Goal: Obtain resource: Download file/media

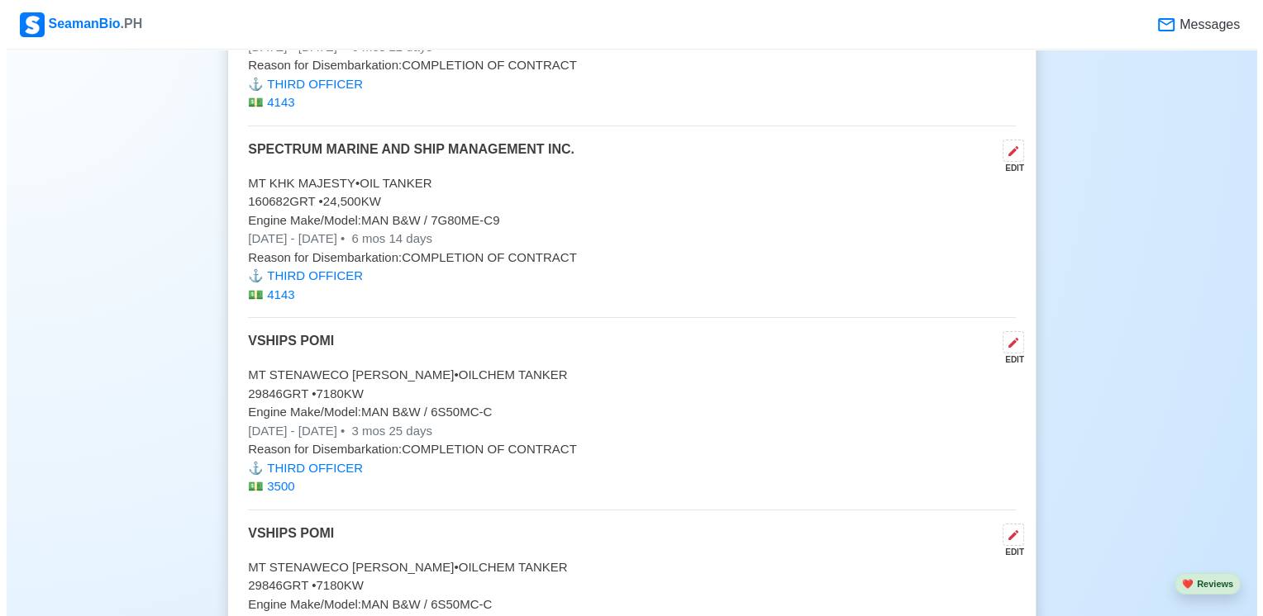
scroll to position [4710, 0]
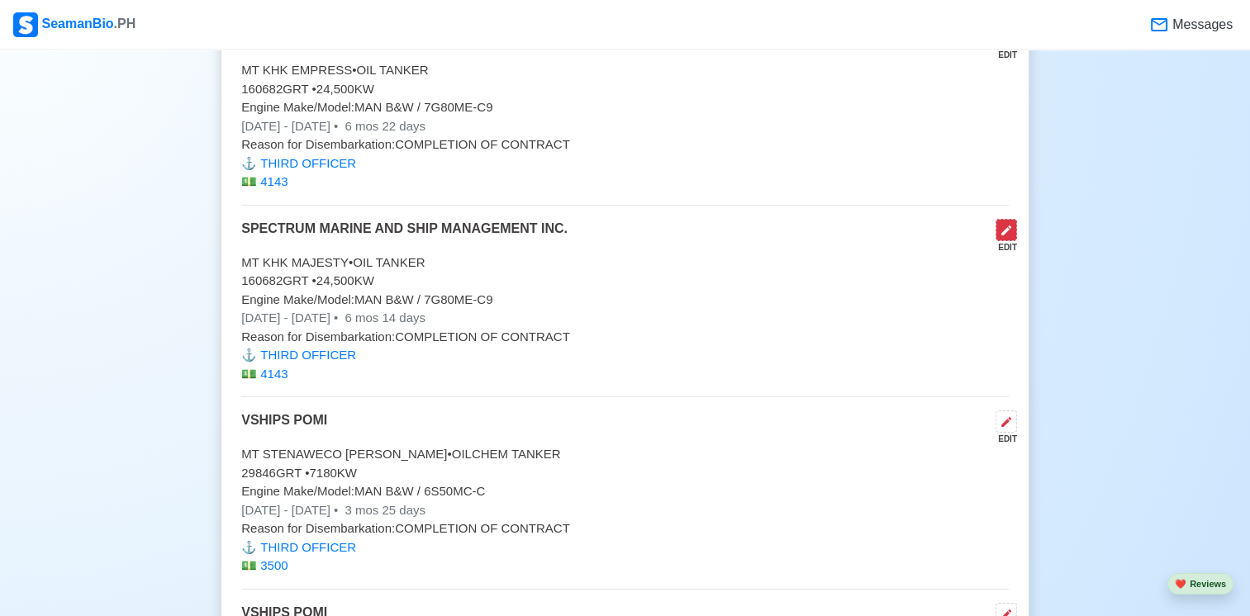
click at [1010, 226] on icon at bounding box center [1006, 230] width 13 height 13
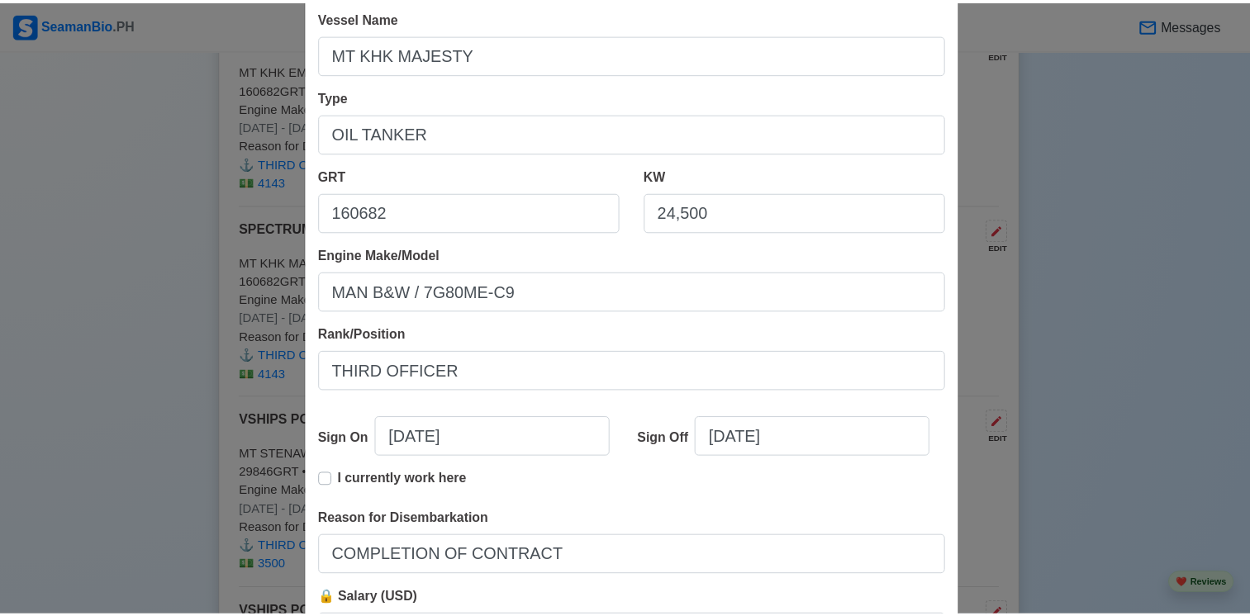
scroll to position [324, 0]
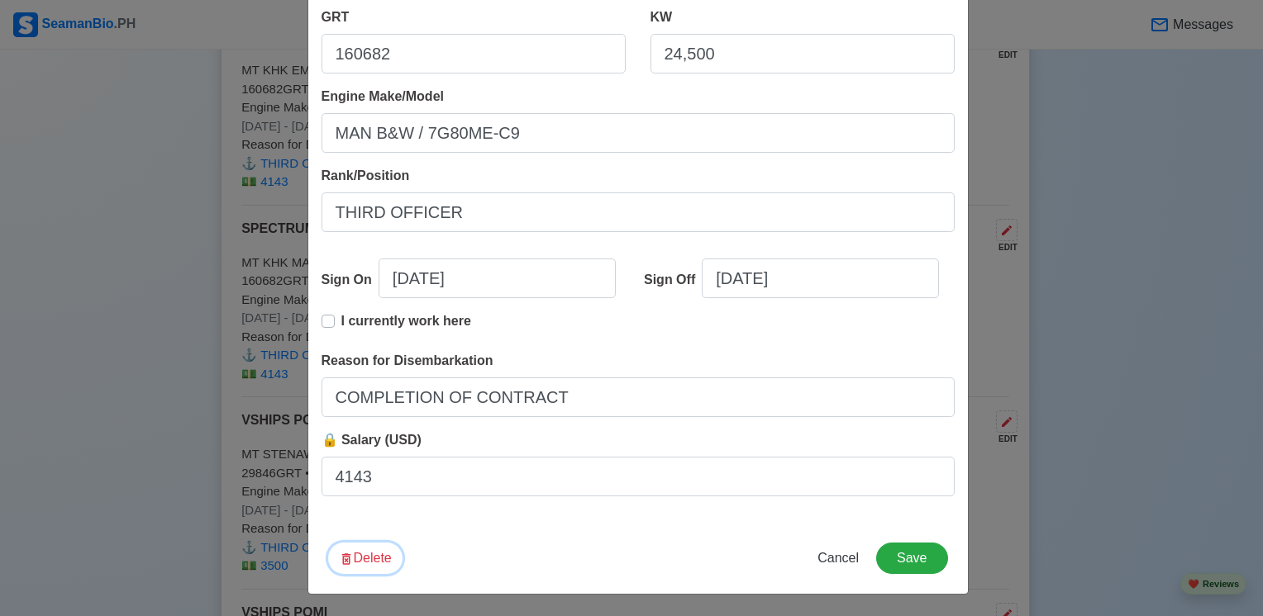
click at [372, 554] on button "Delete" at bounding box center [365, 558] width 74 height 31
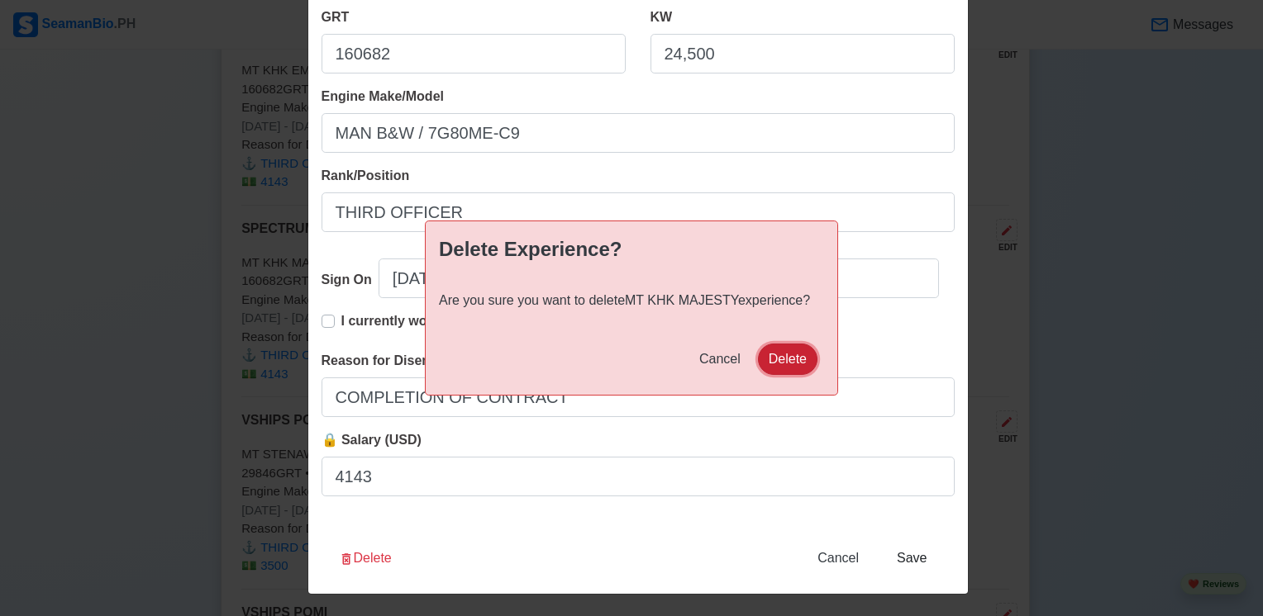
click at [773, 364] on button "Delete" at bounding box center [787, 359] width 59 height 31
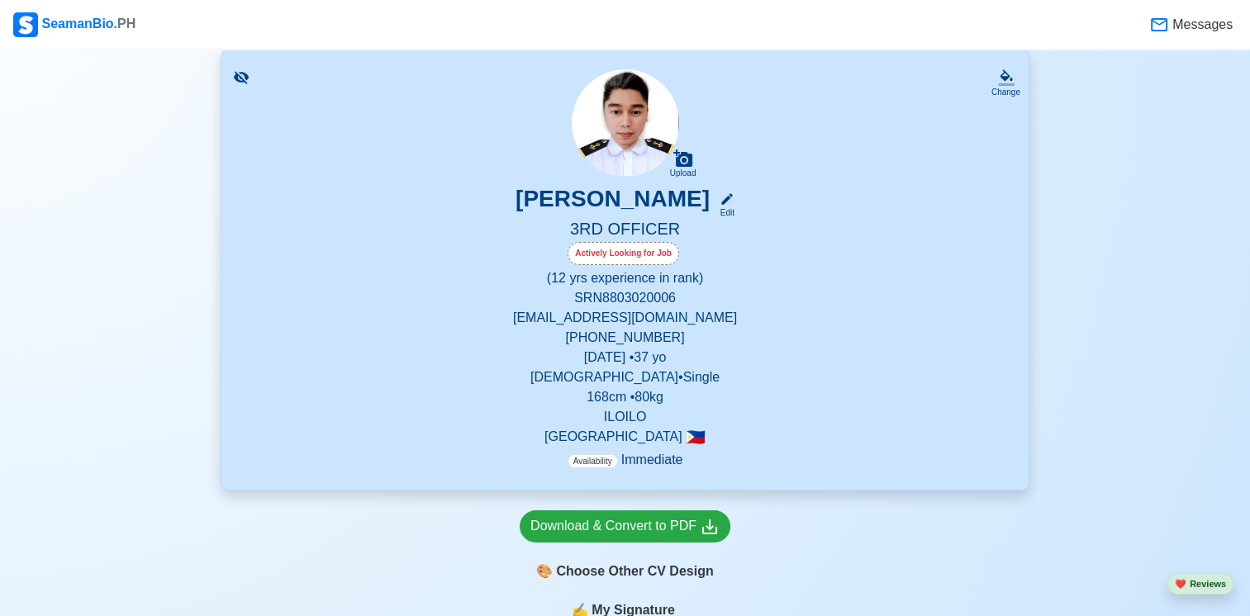
scroll to position [0, 0]
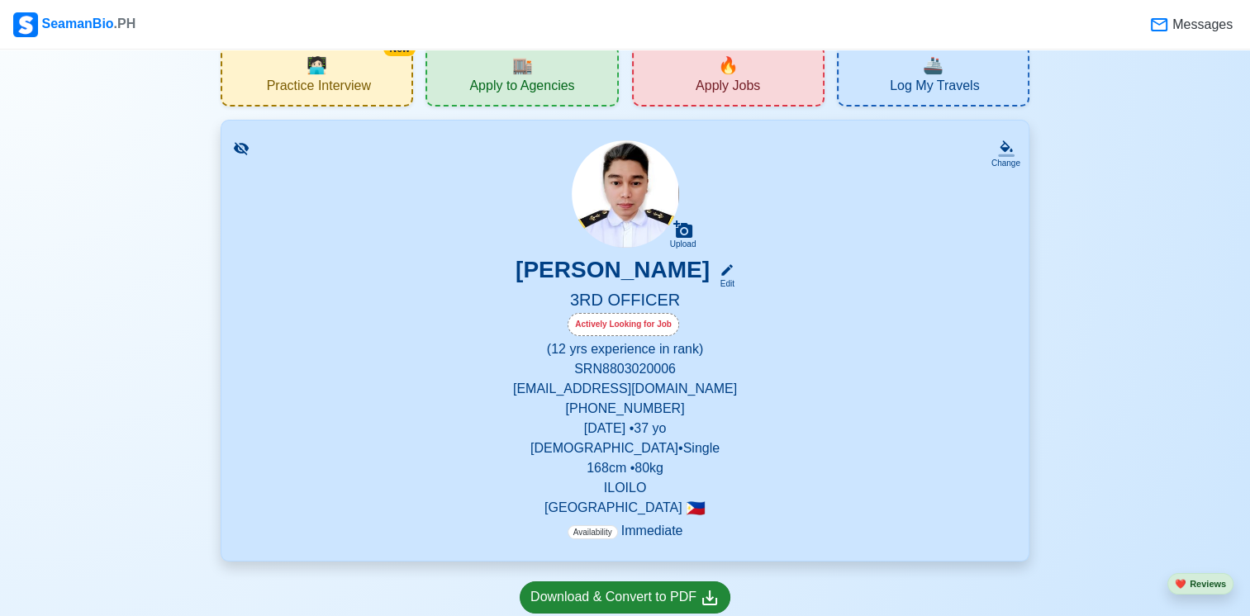
scroll to position [248, 0]
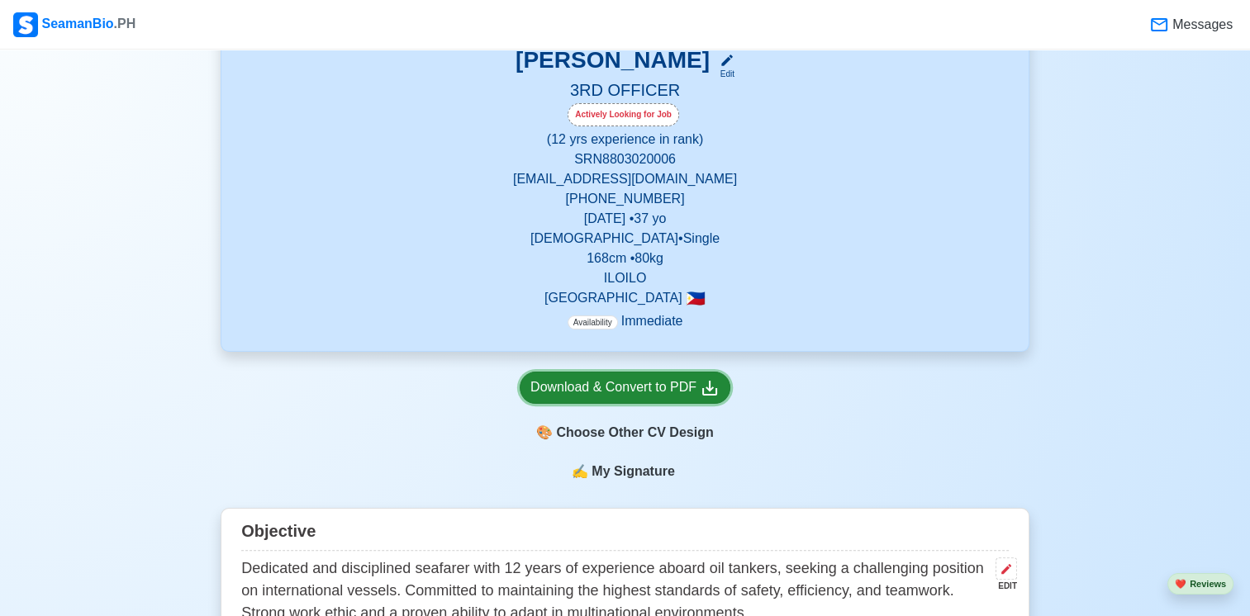
click at [646, 378] on div "Download & Convert to PDF" at bounding box center [624, 388] width 189 height 21
